Goal: Information Seeking & Learning: Learn about a topic

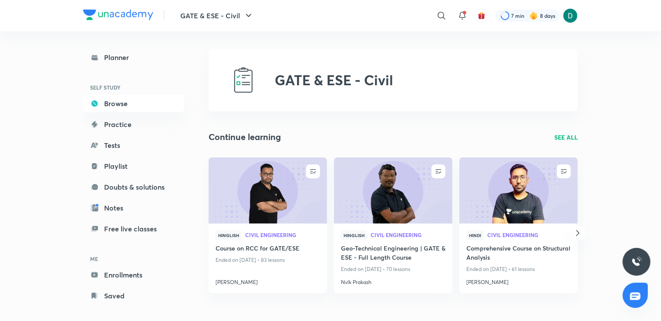
click at [579, 234] on icon "button" at bounding box center [578, 233] width 10 height 10
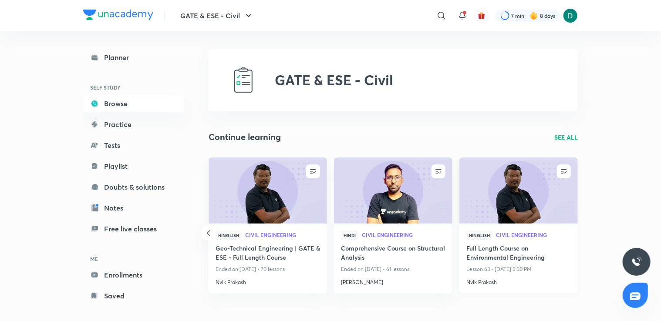
click at [517, 241] on div "Hinglish Civil Engineering" at bounding box center [518, 237] width 105 height 13
click at [512, 245] on h4 "Full Length Course on Environmental Engineering" at bounding box center [518, 254] width 105 height 20
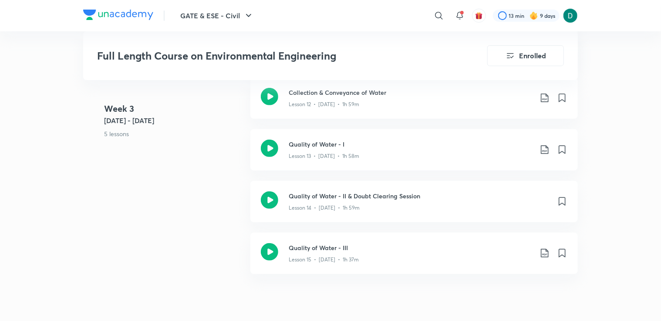
scroll to position [1755, 0]
click at [417, 143] on h3 "Quality of Water - I" at bounding box center [411, 145] width 244 height 9
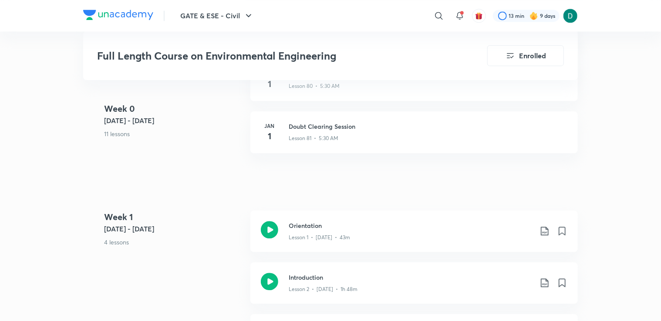
scroll to position [907, 0]
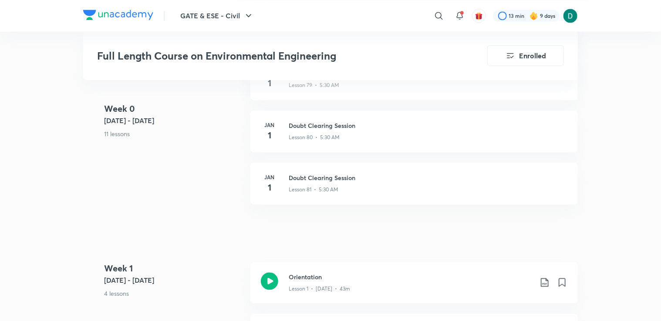
scroll to position [1755, 0]
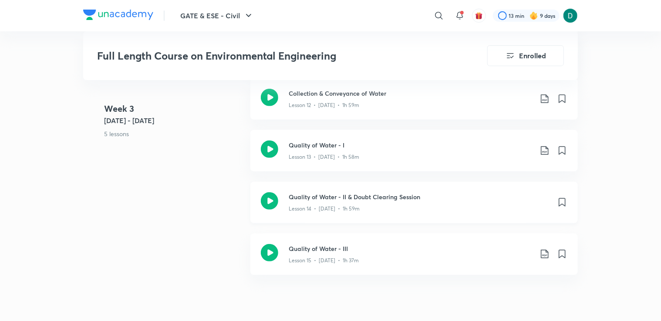
click at [320, 208] on p "Lesson 14 • Jun 19 • 1h 59m" at bounding box center [324, 209] width 71 height 8
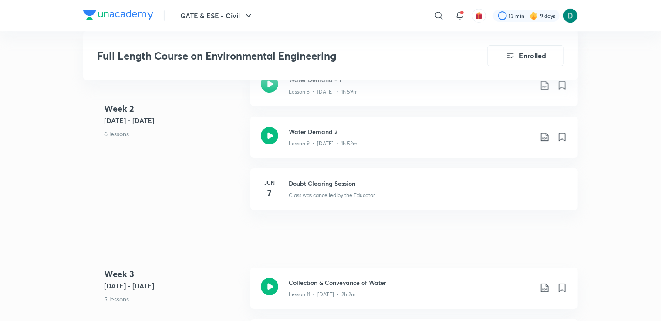
scroll to position [1511, 0]
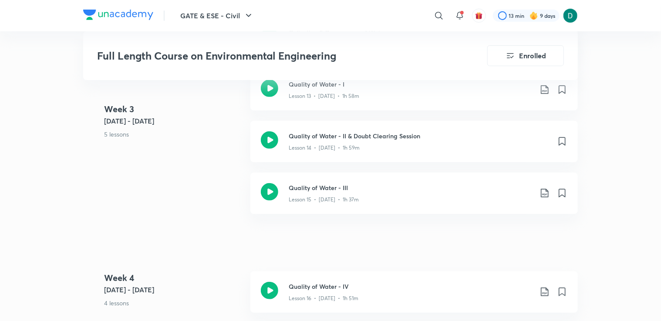
scroll to position [1815, 0]
click at [320, 197] on p "Lesson 15 • Jun 20 • 1h 37m" at bounding box center [324, 201] width 70 height 8
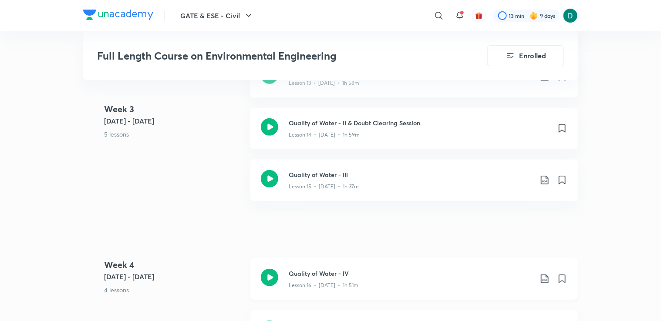
scroll to position [1862, 0]
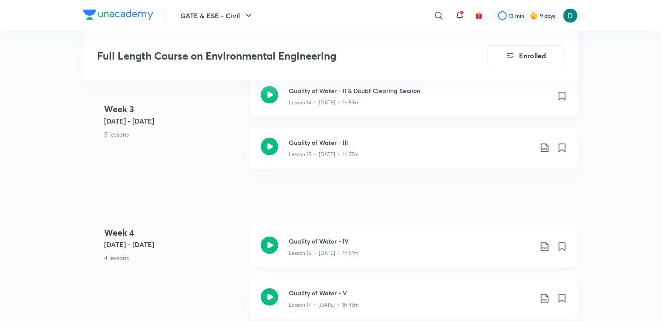
click at [329, 257] on div "Quality of Water - IV Lesson 16 • Jun 23 • 1h 51m" at bounding box center [414, 246] width 328 height 41
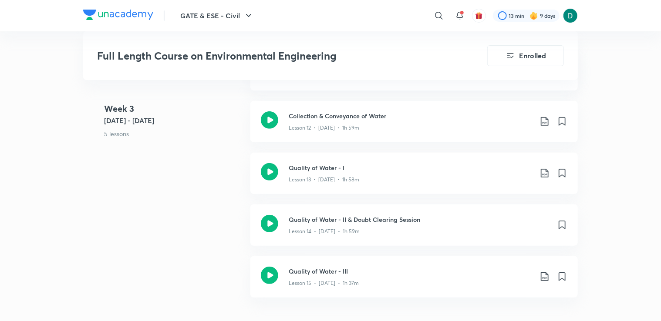
scroll to position [1729, 0]
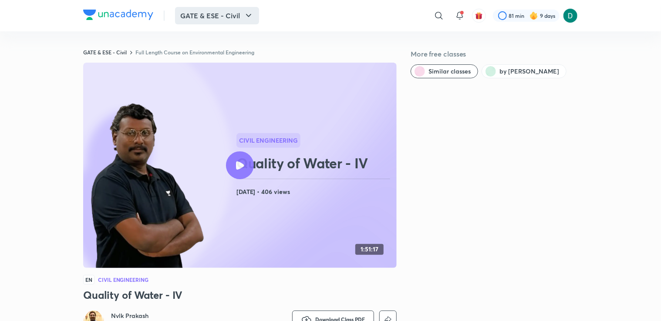
click at [240, 17] on button "GATE & ESE - Civil" at bounding box center [217, 15] width 84 height 17
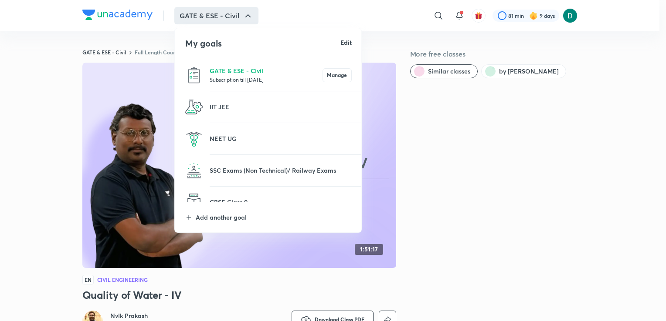
click at [220, 78] on p "Subscription till 22 Mar 2026" at bounding box center [265, 79] width 113 height 9
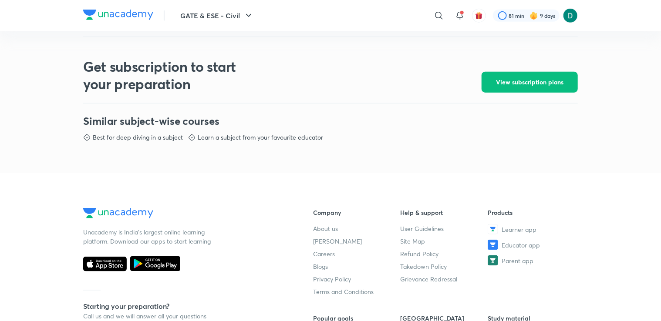
scroll to position [373, 0]
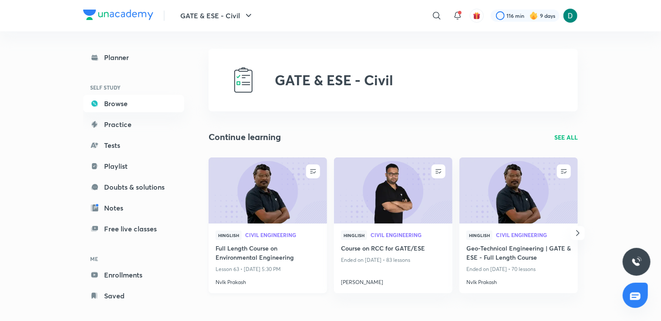
click at [284, 259] on h4 "Full Length Course on Environmental Engineering" at bounding box center [268, 254] width 105 height 20
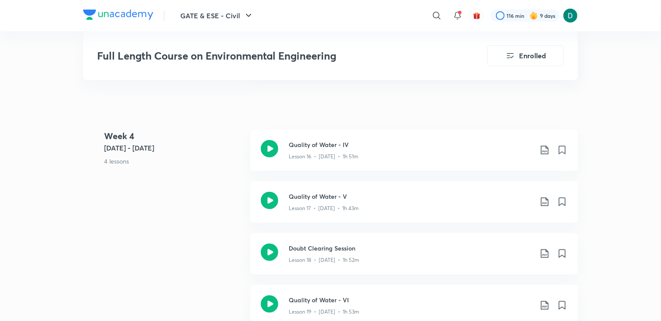
scroll to position [1959, 0]
click at [298, 201] on div "Lesson 17 • [DATE] • 1h 43m" at bounding box center [411, 205] width 244 height 11
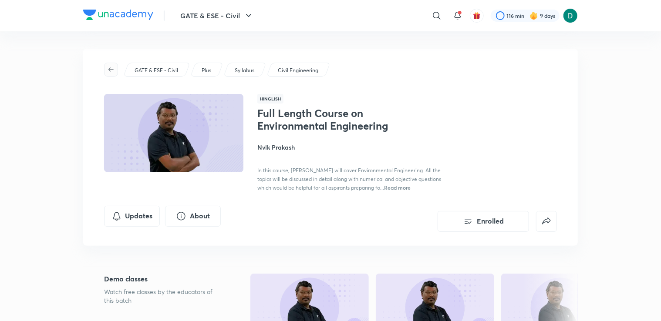
click at [115, 71] on span "button" at bounding box center [111, 69] width 13 height 7
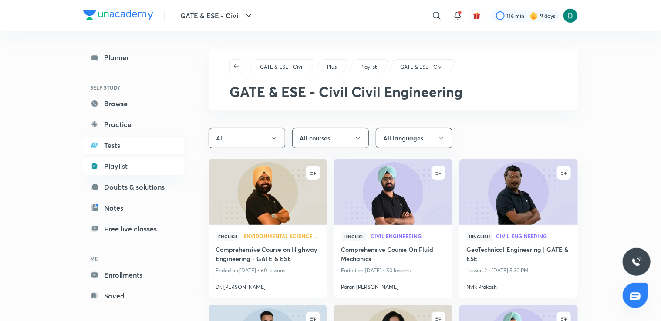
click at [111, 145] on link "Tests" at bounding box center [133, 145] width 101 height 17
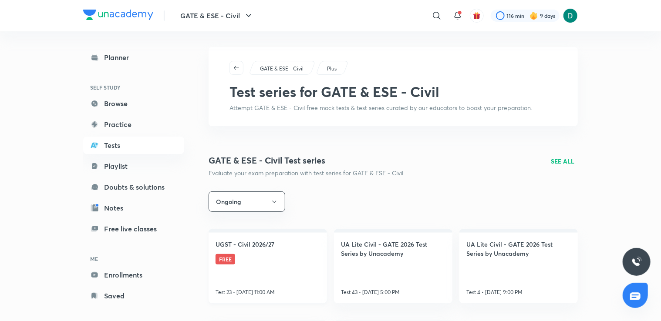
scroll to position [1, 0]
click at [252, 247] on h4 "UGST - Civil 2026/27" at bounding box center [245, 244] width 59 height 9
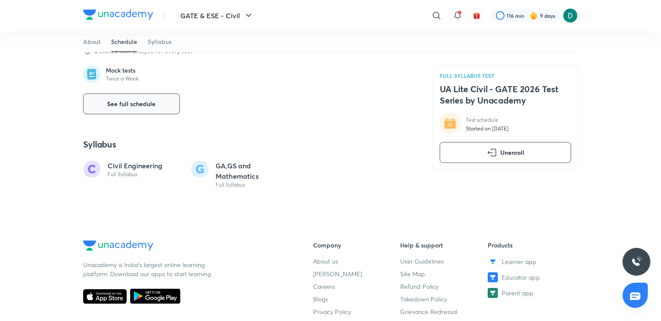
click at [141, 103] on span "See full schedule" at bounding box center [132, 104] width 48 height 9
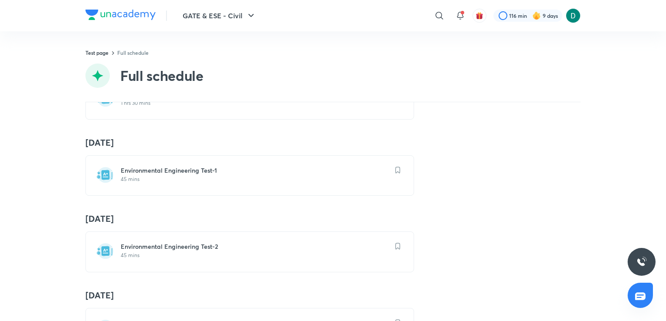
scroll to position [970, 0]
click at [155, 178] on p "45 mins" at bounding box center [255, 181] width 268 height 7
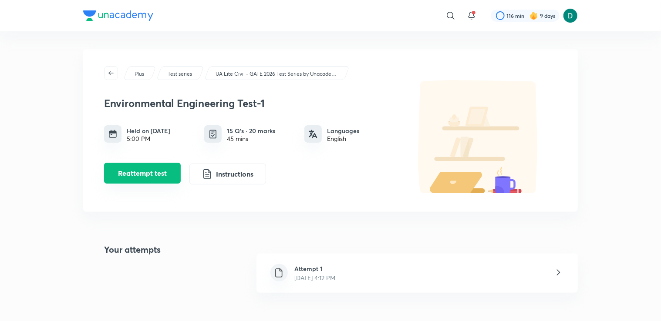
click at [135, 174] on button "Reattempt test" at bounding box center [142, 173] width 77 height 21
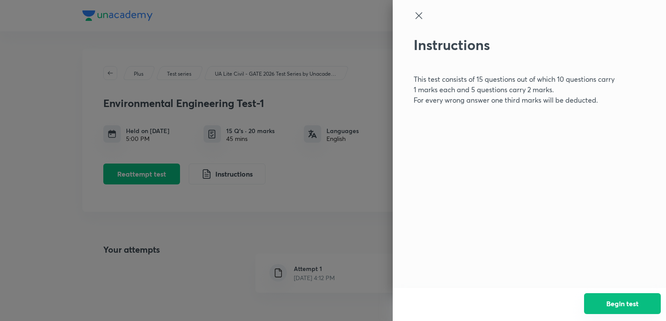
click at [636, 307] on button "Begin test" at bounding box center [622, 304] width 77 height 21
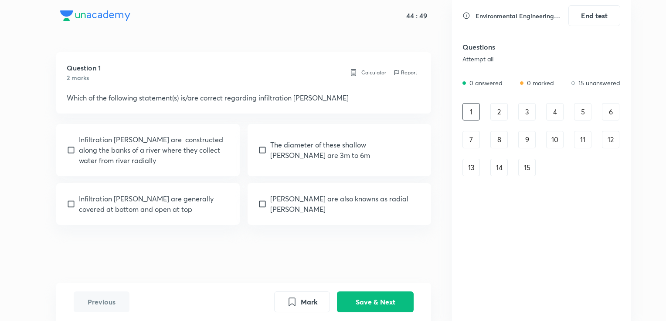
click at [340, 149] on p "The diameter of these shallow [PERSON_NAME] are 3m to 6m" at bounding box center [345, 150] width 151 height 21
checkbox input "true"
click at [195, 158] on p "Infiltration [PERSON_NAME] are constructed along the banks of a river where the…" at bounding box center [154, 150] width 151 height 31
checkbox input "true"
click at [361, 302] on button "Save & Next" at bounding box center [375, 301] width 77 height 21
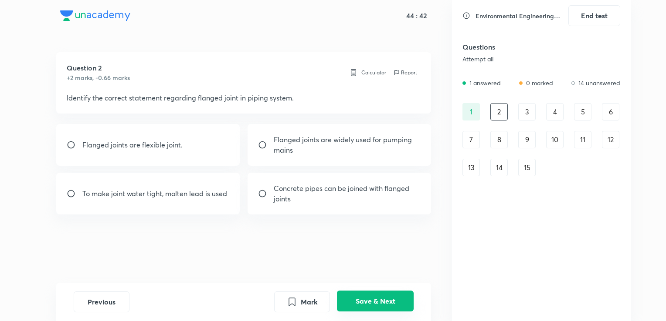
click at [361, 302] on button "Save & Next" at bounding box center [375, 301] width 77 height 21
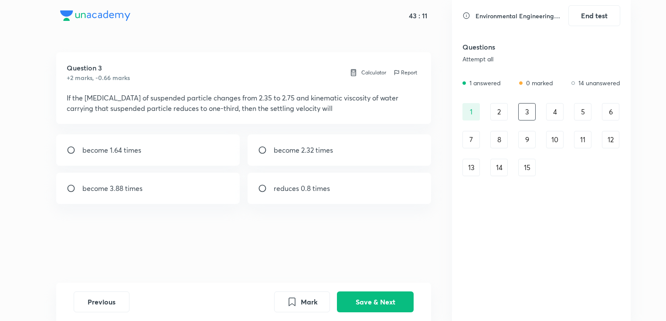
click at [368, 71] on p "Calculator" at bounding box center [373, 73] width 25 height 8
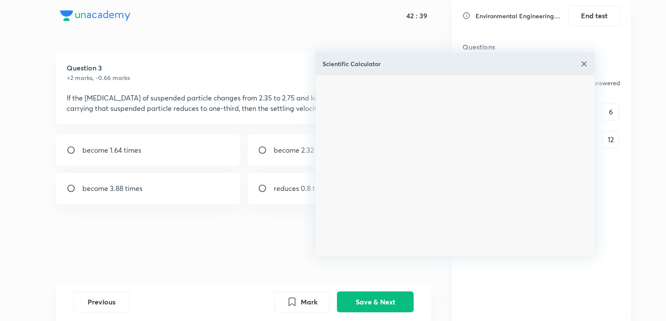
click at [579, 63] on div "Scientific Calculator" at bounding box center [454, 63] width 279 height 23
click at [581, 65] on img at bounding box center [583, 64] width 7 height 7
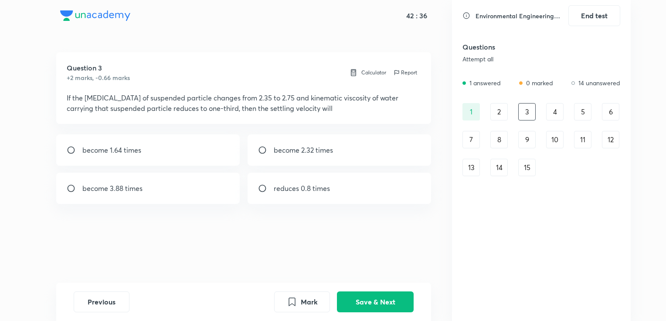
click at [189, 199] on div "become 3.88 times" at bounding box center [148, 188] width 184 height 31
radio input "true"
click at [379, 304] on button "Save & Next" at bounding box center [375, 301] width 77 height 21
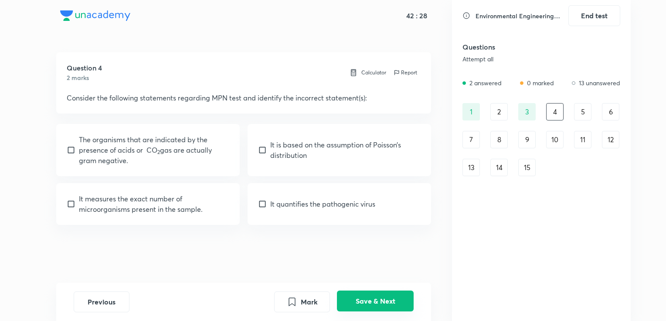
click at [379, 304] on button "Save & Next" at bounding box center [375, 301] width 77 height 21
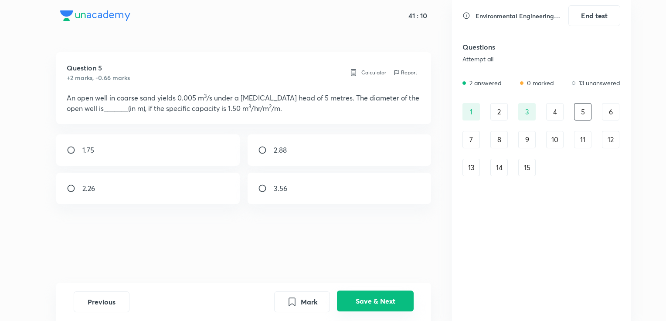
click at [382, 311] on button "Save & Next" at bounding box center [375, 301] width 77 height 21
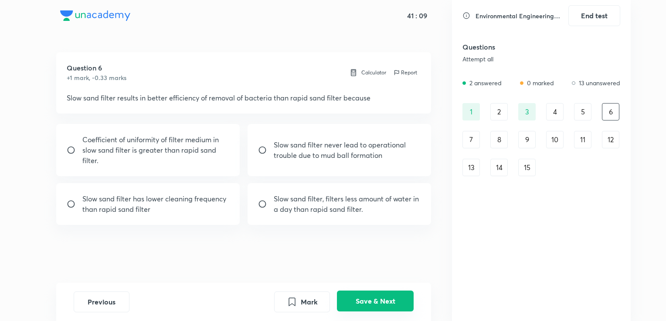
click at [382, 311] on button "Save & Next" at bounding box center [375, 301] width 77 height 21
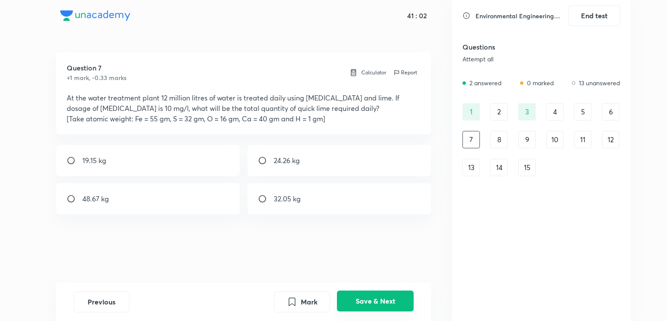
click at [382, 311] on button "Save & Next" at bounding box center [375, 301] width 77 height 21
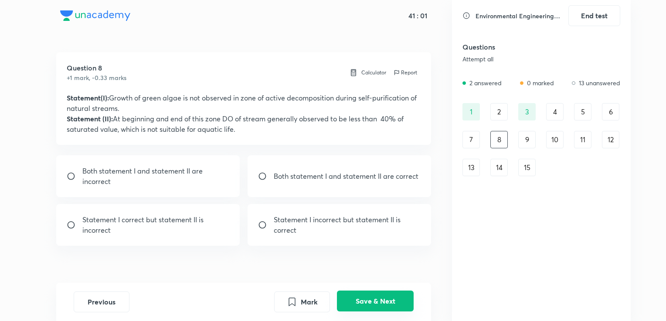
click at [382, 311] on button "Save & Next" at bounding box center [375, 301] width 77 height 21
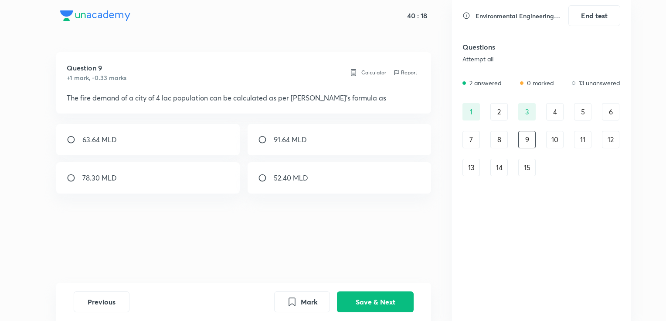
click at [383, 69] on p "Calculator" at bounding box center [373, 73] width 25 height 8
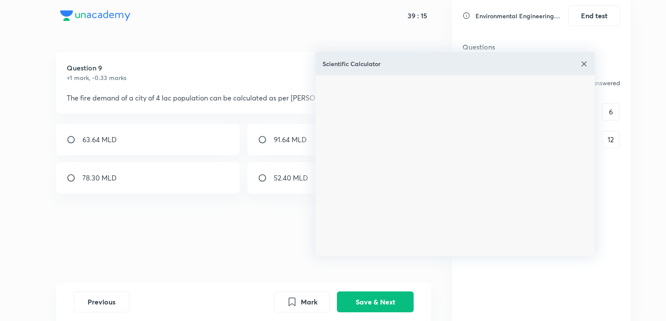
click at [296, 186] on div "52.40 MLD" at bounding box center [339, 177] width 184 height 31
radio input "true"
click at [377, 305] on button "Save & Next" at bounding box center [375, 301] width 77 height 21
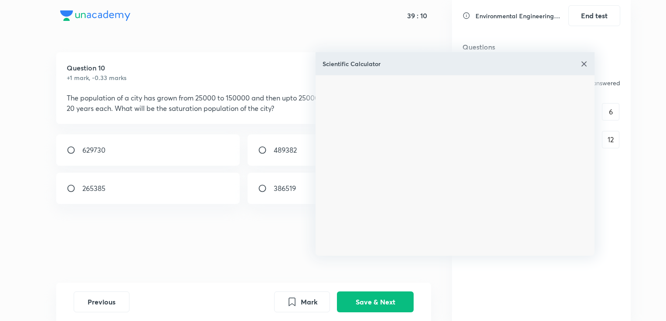
click at [585, 64] on img at bounding box center [583, 64] width 7 height 7
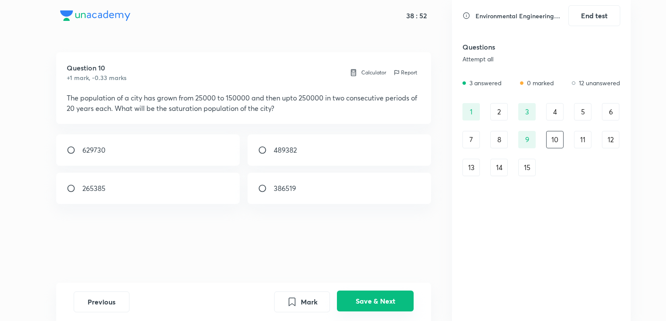
click at [364, 299] on button "Save & Next" at bounding box center [375, 301] width 77 height 21
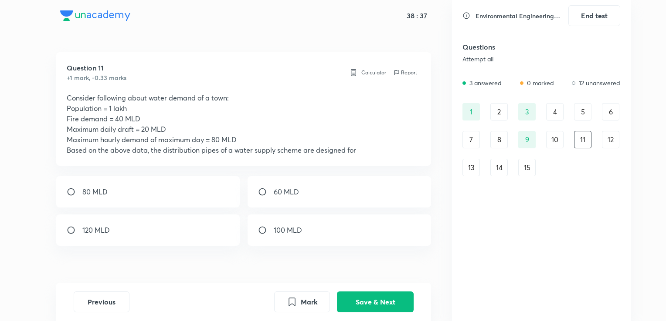
click at [164, 188] on div "80 MLD" at bounding box center [148, 191] width 184 height 31
radio input "true"
click at [365, 307] on button "Save & Next" at bounding box center [375, 301] width 77 height 21
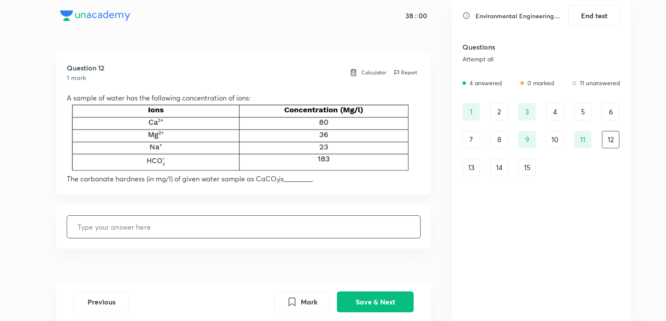
click at [264, 222] on input "text" at bounding box center [243, 227] width 353 height 22
type input "116"
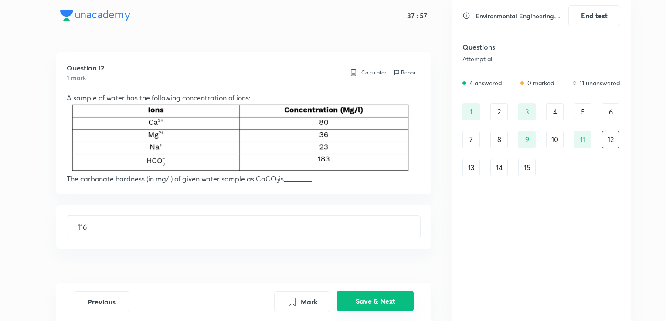
click at [382, 307] on button "Save & Next" at bounding box center [375, 301] width 77 height 21
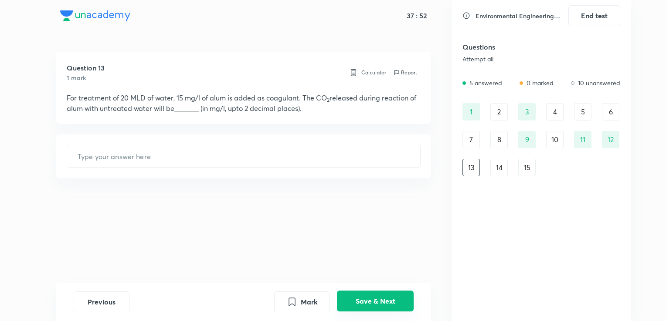
click at [382, 307] on button "Save & Next" at bounding box center [375, 301] width 77 height 21
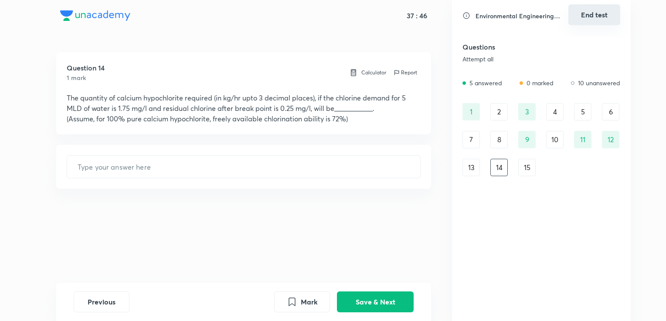
click at [601, 18] on button "End test" at bounding box center [594, 14] width 52 height 21
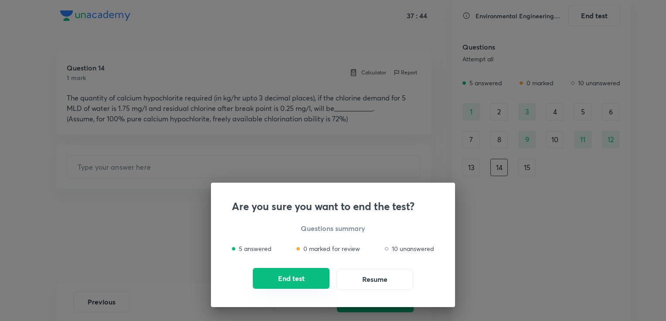
click at [300, 288] on button "End test" at bounding box center [291, 278] width 77 height 21
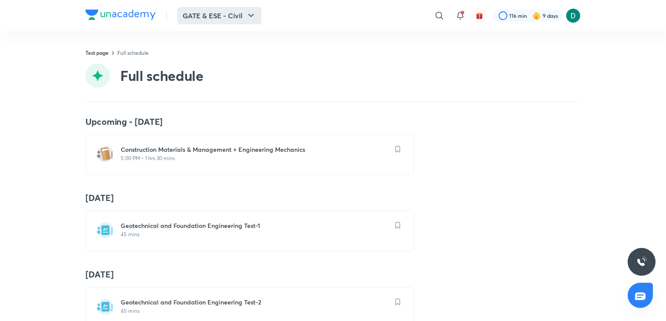
click at [193, 13] on button "GATE & ESE - Civil" at bounding box center [219, 15] width 84 height 17
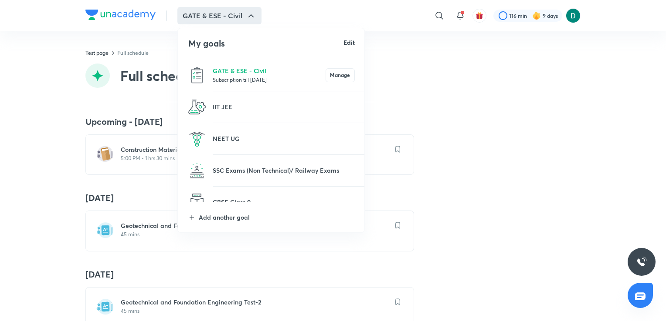
click at [226, 83] on p "Subscription till [DATE]" at bounding box center [269, 79] width 113 height 9
